Goal: Information Seeking & Learning: Learn about a topic

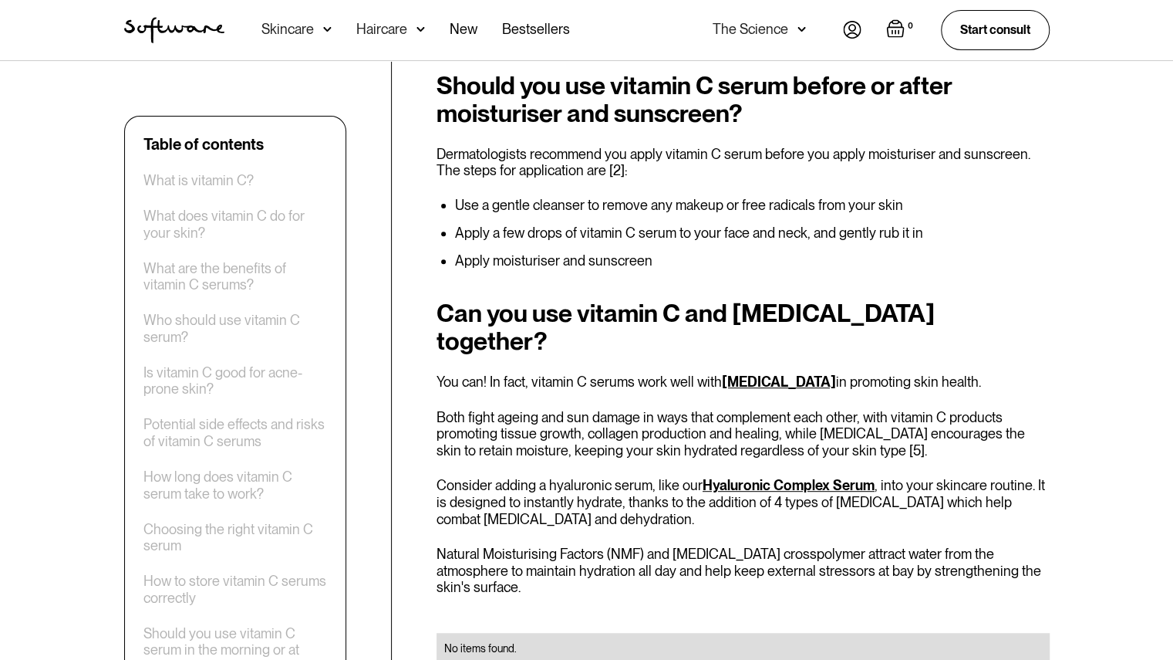
scroll to position [3734, 0]
click at [747, 373] on link "[MEDICAL_DATA]" at bounding box center [779, 381] width 114 height 16
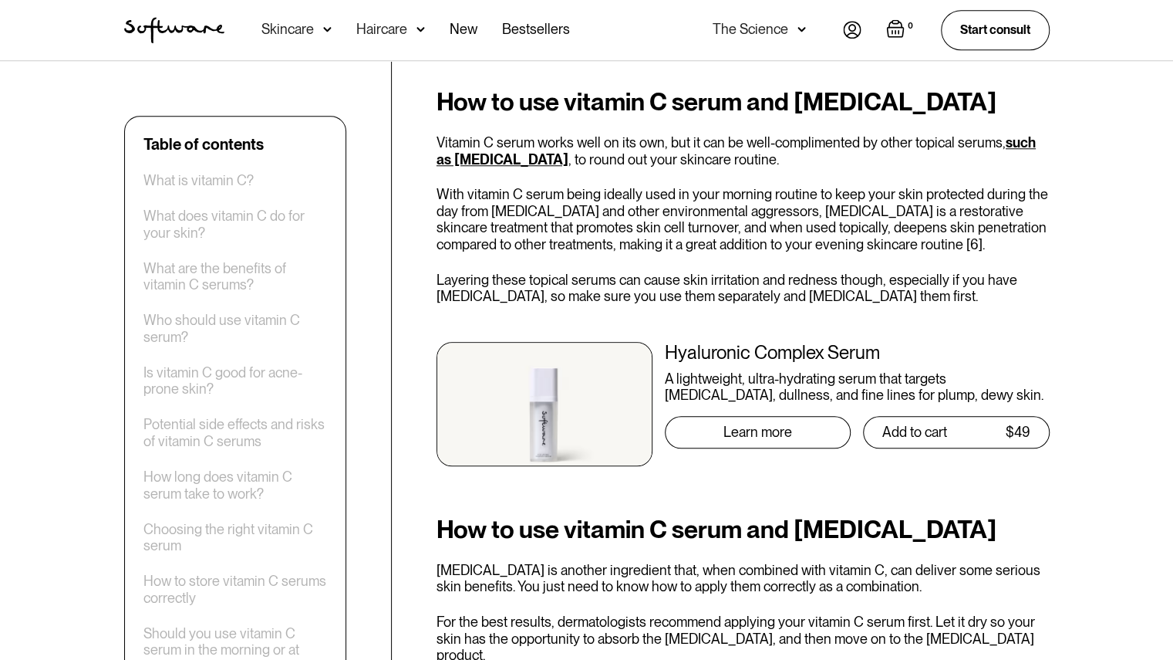
scroll to position [4437, 0]
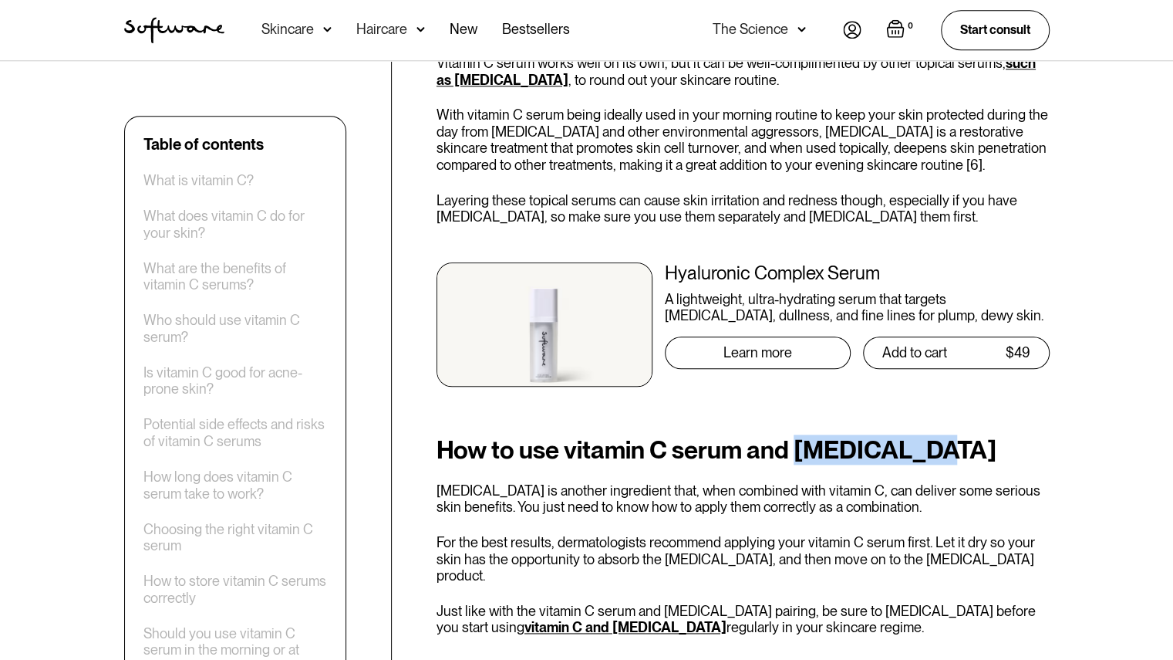
drag, startPoint x: 796, startPoint y: 390, endPoint x: 926, endPoint y: 377, distance: 130.2
click at [926, 436] on h2 "How to use vitamin C serum and niacinamide" at bounding box center [743, 450] width 613 height 28
copy h2 "niacinamide"
click at [799, 436] on h2 "How to use vitamin C serum and niacinamide" at bounding box center [743, 450] width 613 height 28
drag, startPoint x: 799, startPoint y: 387, endPoint x: 925, endPoint y: 376, distance: 126.1
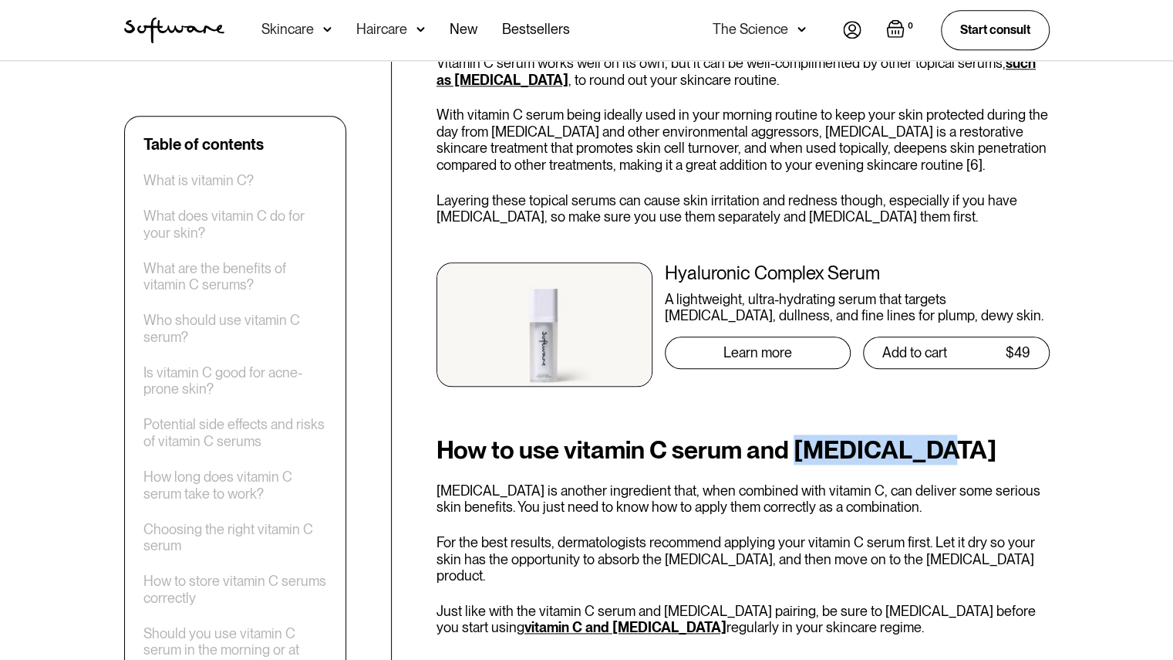
click at [925, 436] on h2 "How to use vitamin C serum and niacinamide" at bounding box center [743, 450] width 613 height 28
copy h2 "niacinamide"
